Goal: Use online tool/utility: Utilize a website feature to perform a specific function

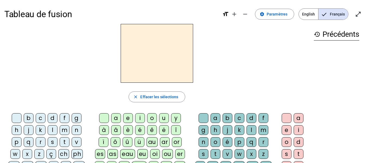
click at [51, 131] on div "l" at bounding box center [53, 130] width 10 height 10
click at [119, 118] on div "a" at bounding box center [116, 118] width 10 height 10
click at [226, 153] on div "v" at bounding box center [228, 154] width 10 height 10
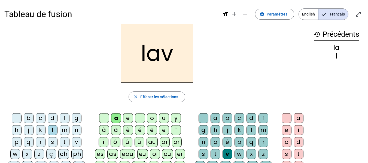
click at [286, 131] on div "e" at bounding box center [287, 130] width 10 height 10
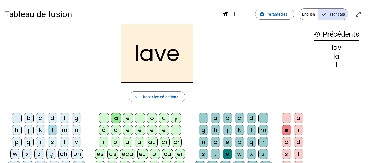
click at [74, 118] on div "g" at bounding box center [77, 118] width 10 height 10
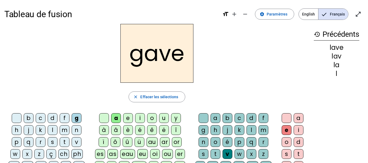
click at [15, 141] on div "p" at bounding box center [17, 142] width 10 height 10
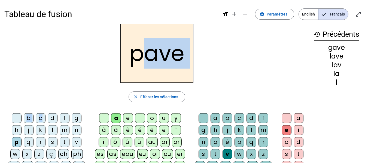
drag, startPoint x: 147, startPoint y: 78, endPoint x: 44, endPoint y: 118, distance: 109.9
click at [44, 118] on div "pave close [PERSON_NAME] les sélections b c d f g h j k l m n p q r s t v w x z…" at bounding box center [156, 141] width 305 height 235
click at [147, 72] on h2 "pave" at bounding box center [156, 53] width 73 height 59
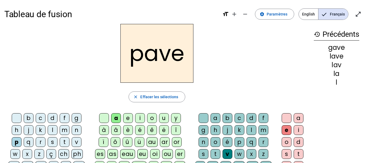
click at [40, 142] on div "r" at bounding box center [41, 142] width 10 height 10
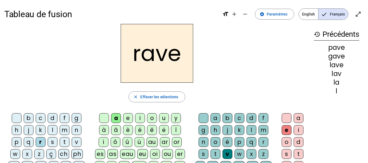
click at [201, 155] on div "s" at bounding box center [204, 154] width 10 height 10
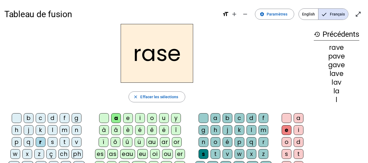
click at [227, 156] on div "v" at bounding box center [228, 154] width 10 height 10
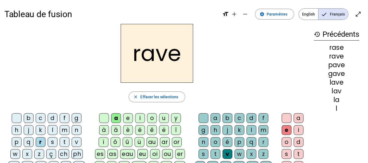
click at [42, 119] on div "c" at bounding box center [41, 118] width 10 height 10
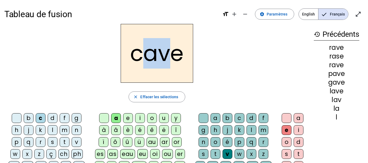
drag, startPoint x: 143, startPoint y: 62, endPoint x: 161, endPoint y: 64, distance: 18.4
click at [161, 64] on h2 "cave" at bounding box center [157, 53] width 72 height 59
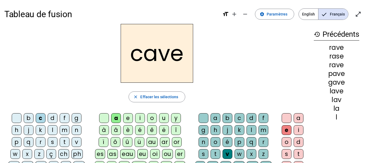
click at [205, 150] on div "s" at bounding box center [204, 154] width 10 height 10
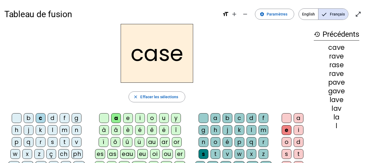
click at [182, 72] on h2 "case" at bounding box center [157, 53] width 72 height 59
click at [77, 145] on div "v" at bounding box center [77, 142] width 10 height 10
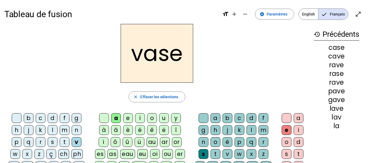
click at [31, 121] on div "b" at bounding box center [29, 118] width 10 height 10
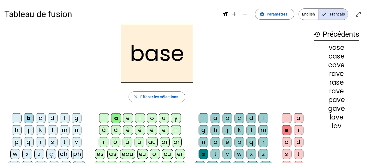
click at [138, 120] on div "i" at bounding box center [140, 118] width 10 height 10
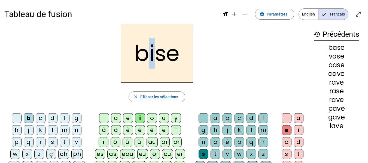
drag, startPoint x: 153, startPoint y: 59, endPoint x: 149, endPoint y: 59, distance: 3.5
click at [149, 59] on h2 "bise" at bounding box center [157, 53] width 72 height 59
click at [154, 66] on h2 "bise" at bounding box center [157, 53] width 72 height 59
click at [163, 118] on div "u" at bounding box center [164, 118] width 10 height 10
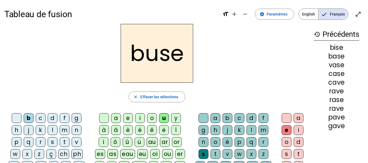
click at [43, 142] on div "r" at bounding box center [41, 142] width 10 height 10
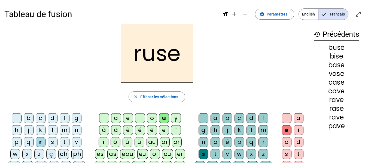
click at [65, 130] on div "m" at bounding box center [65, 130] width 10 height 10
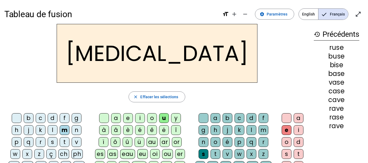
click at [141, 119] on div "i" at bounding box center [140, 118] width 10 height 10
